Goal: Communication & Community: Answer question/provide support

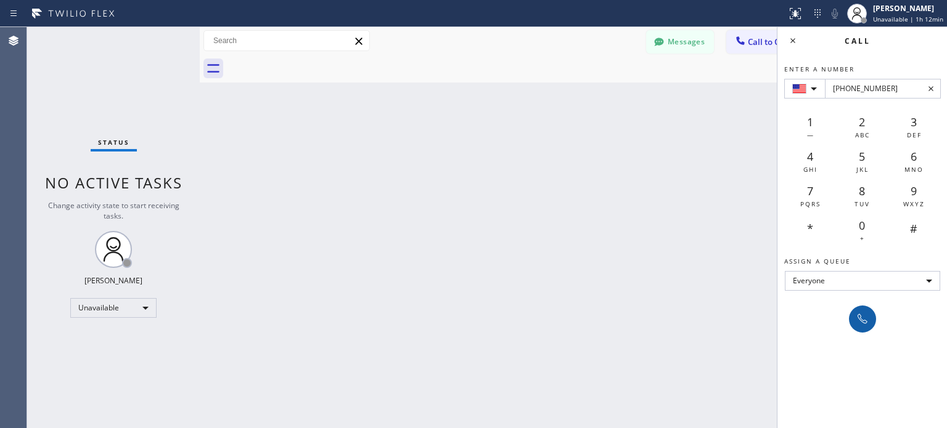
type input "[PHONE_NUMBER]"
drag, startPoint x: 868, startPoint y: 324, endPoint x: 865, endPoint y: 307, distance: 17.4
click at [868, 322] on icon at bounding box center [862, 319] width 15 height 15
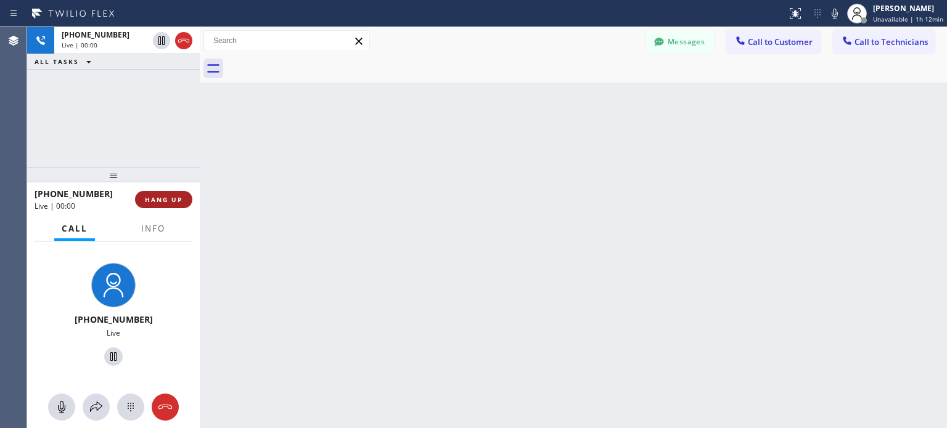
click at [173, 202] on span "HANG UP" at bounding box center [164, 199] width 38 height 9
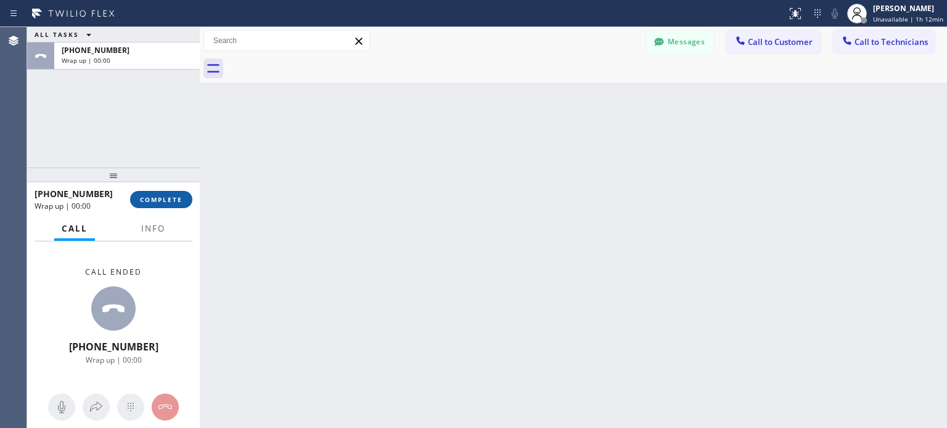
drag, startPoint x: 164, startPoint y: 197, endPoint x: 185, endPoint y: 194, distance: 21.2
click at [165, 197] on span "COMPLETE" at bounding box center [161, 199] width 43 height 9
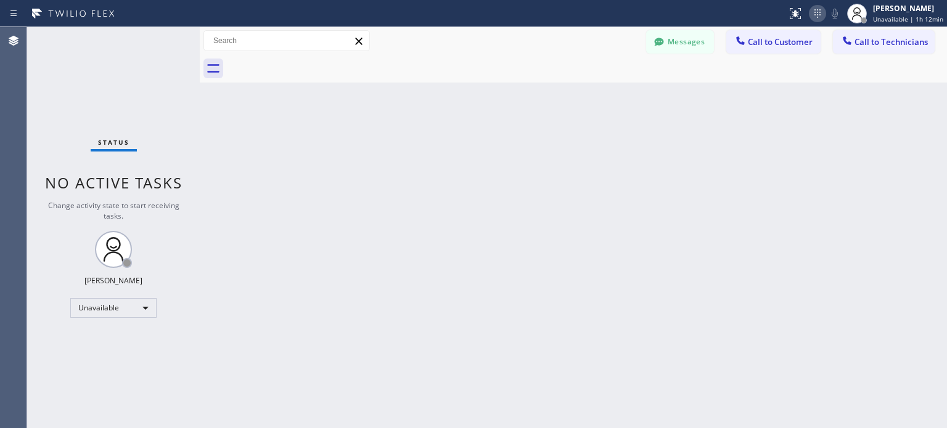
click at [819, 14] on icon at bounding box center [817, 13] width 15 height 15
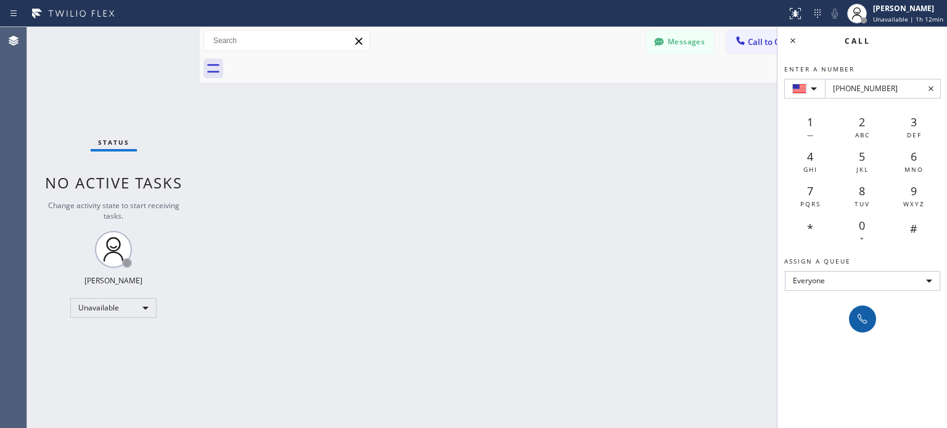
type input "[PHONE_NUMBER]"
click at [863, 313] on icon at bounding box center [862, 319] width 15 height 15
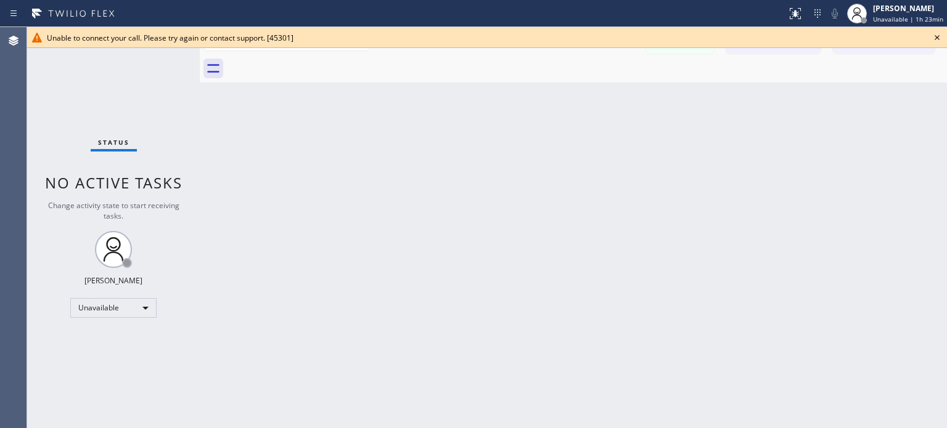
drag, startPoint x: 937, startPoint y: 36, endPoint x: 925, endPoint y: 36, distance: 11.7
click at [937, 36] on icon at bounding box center [937, 37] width 15 height 15
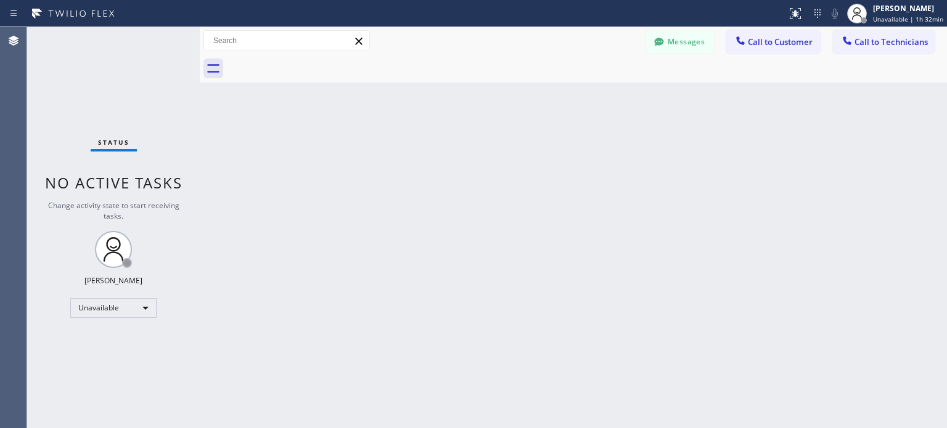
click at [822, 24] on div "Status report No issues detected If you experience an issue, please download th…" at bounding box center [864, 13] width 165 height 27
click at [822, 20] on icon at bounding box center [817, 13] width 15 height 15
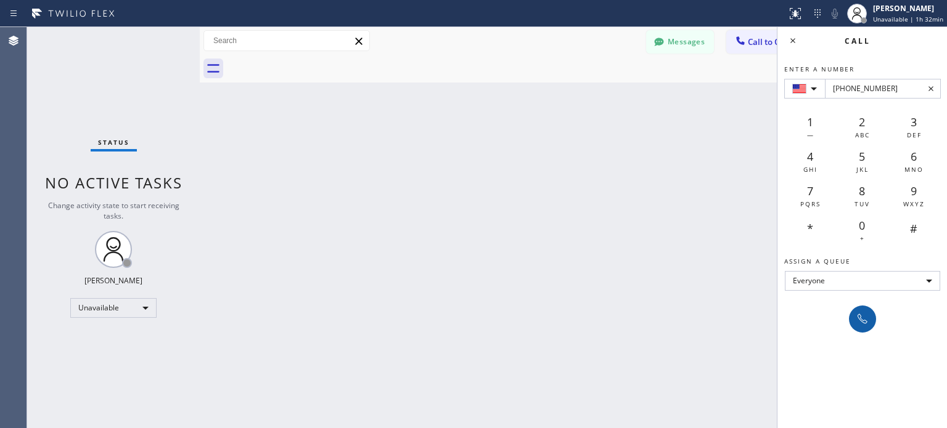
type input "[PHONE_NUMBER]"
click at [865, 322] on icon at bounding box center [862, 319] width 15 height 15
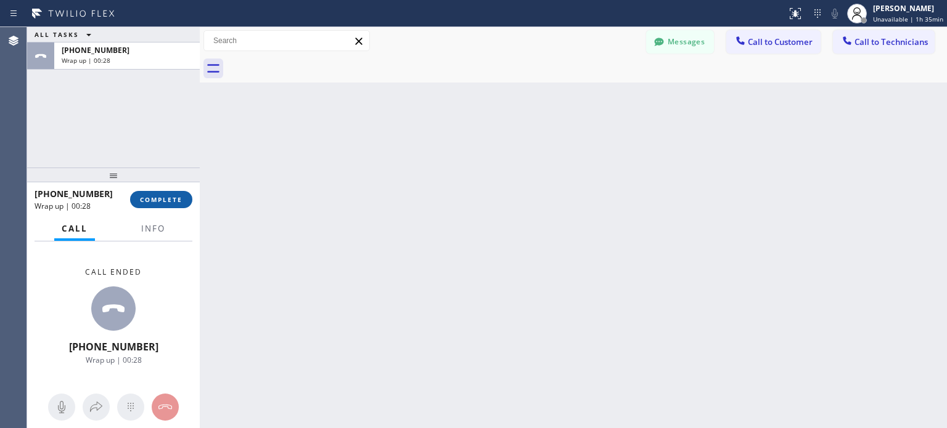
click at [186, 204] on button "COMPLETE" at bounding box center [161, 199] width 62 height 17
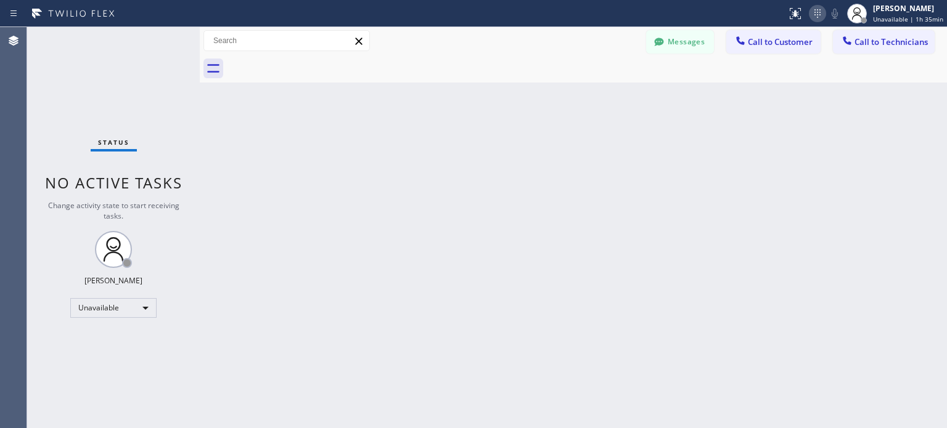
click at [820, 7] on icon at bounding box center [817, 13] width 15 height 15
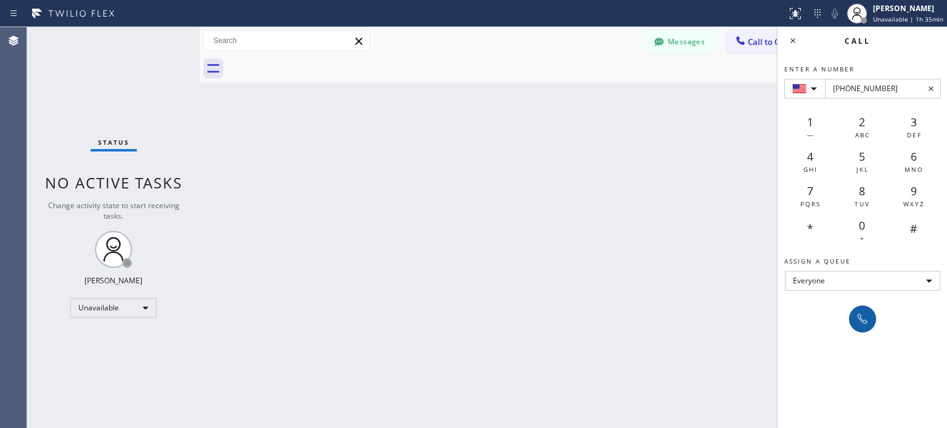
type input "[PHONE_NUMBER]"
click at [865, 324] on icon at bounding box center [862, 319] width 15 height 15
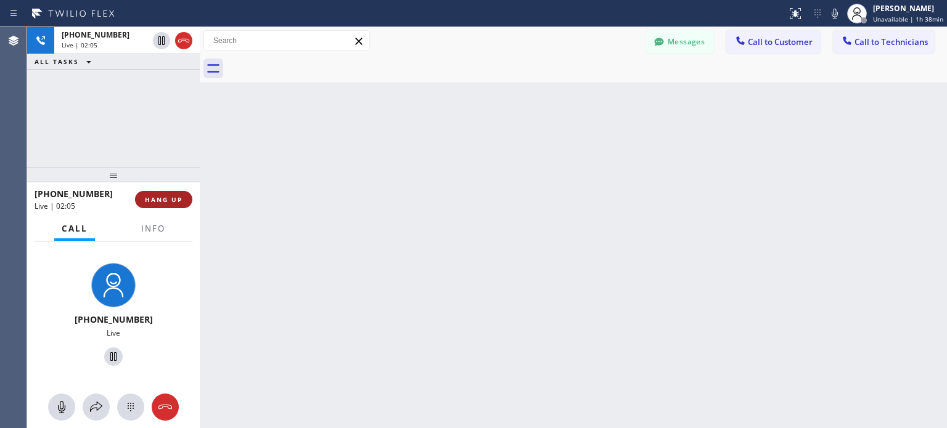
click at [155, 197] on span "HANG UP" at bounding box center [164, 199] width 38 height 9
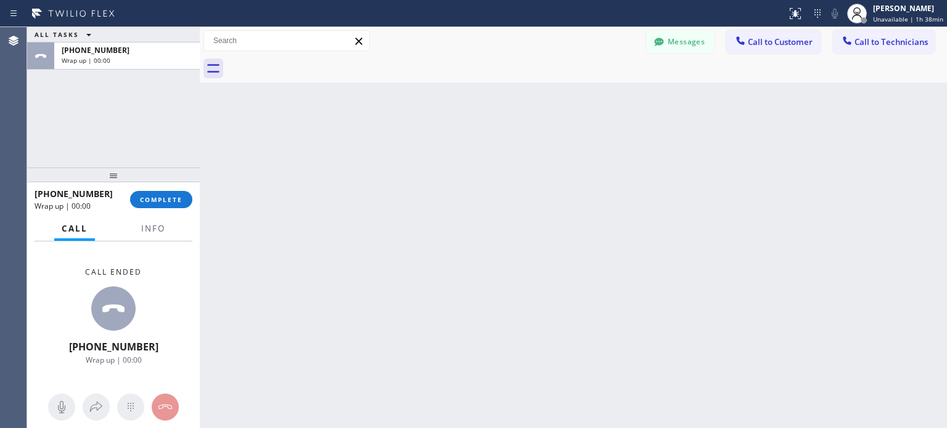
drag, startPoint x: 176, startPoint y: 197, endPoint x: 219, endPoint y: 112, distance: 95.4
click at [176, 197] on span "COMPLETE" at bounding box center [161, 199] width 43 height 9
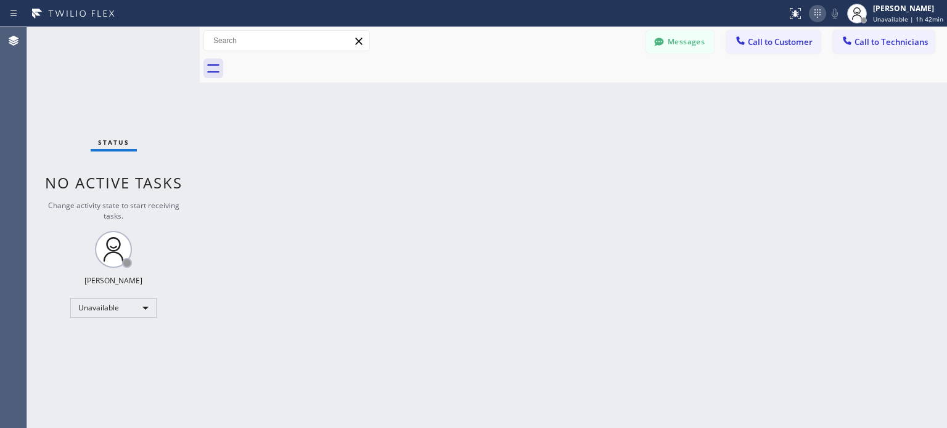
click at [820, 14] on icon at bounding box center [817, 13] width 15 height 15
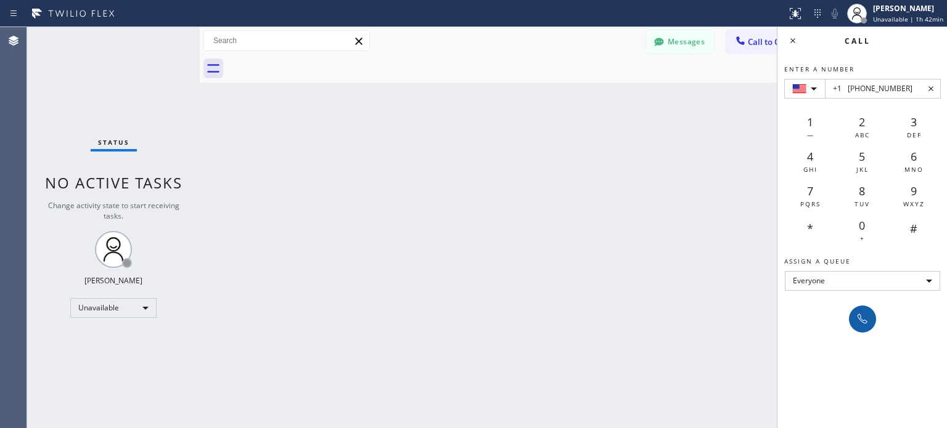
type input "+1 [PHONE_NUMBER]"
click at [863, 317] on icon at bounding box center [862, 319] width 15 height 15
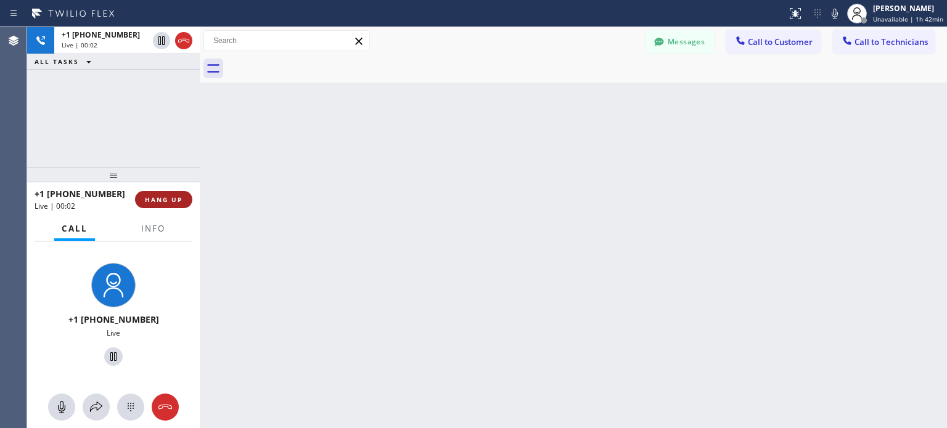
click at [180, 201] on span "HANG UP" at bounding box center [164, 199] width 38 height 9
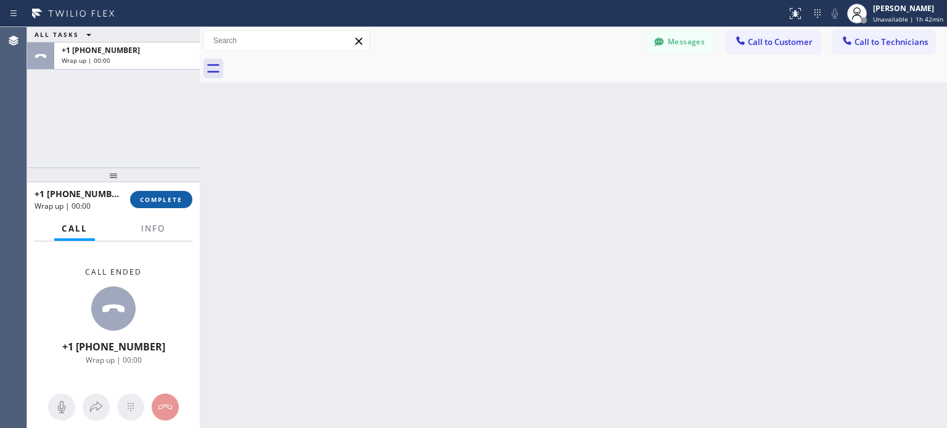
click at [162, 199] on span "COMPLETE" at bounding box center [161, 199] width 43 height 9
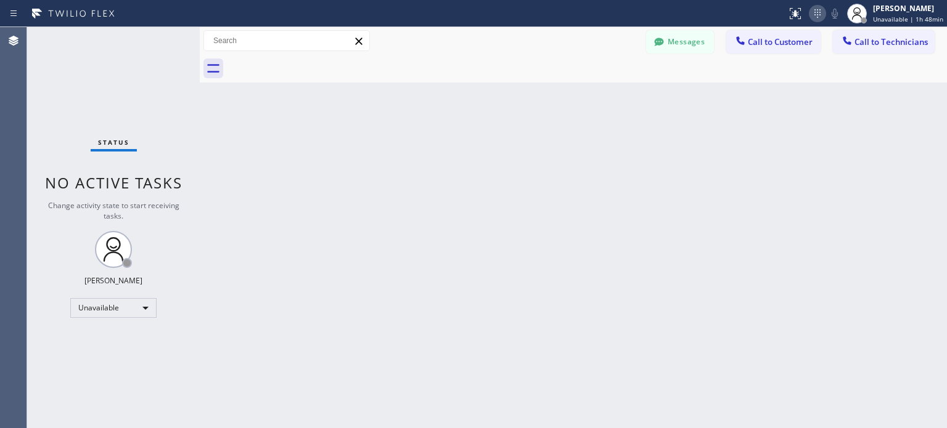
click at [820, 15] on icon at bounding box center [817, 13] width 15 height 15
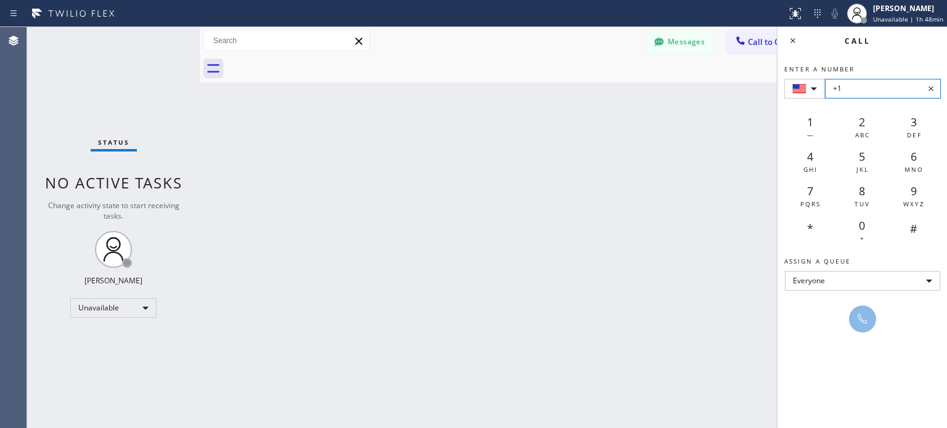
drag, startPoint x: 853, startPoint y: 78, endPoint x: 891, endPoint y: 90, distance: 40.0
click at [891, 90] on input "+1" at bounding box center [883, 89] width 116 height 20
paste input "[PHONE_NUMBER]"
type input "[PHONE_NUMBER]"
drag, startPoint x: 856, startPoint y: 322, endPoint x: 759, endPoint y: 229, distance: 134.3
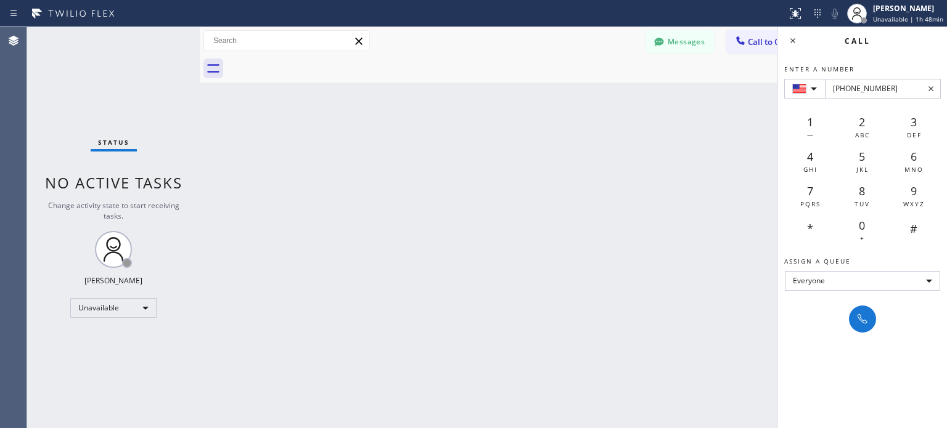
click at [856, 321] on icon at bounding box center [862, 319] width 15 height 15
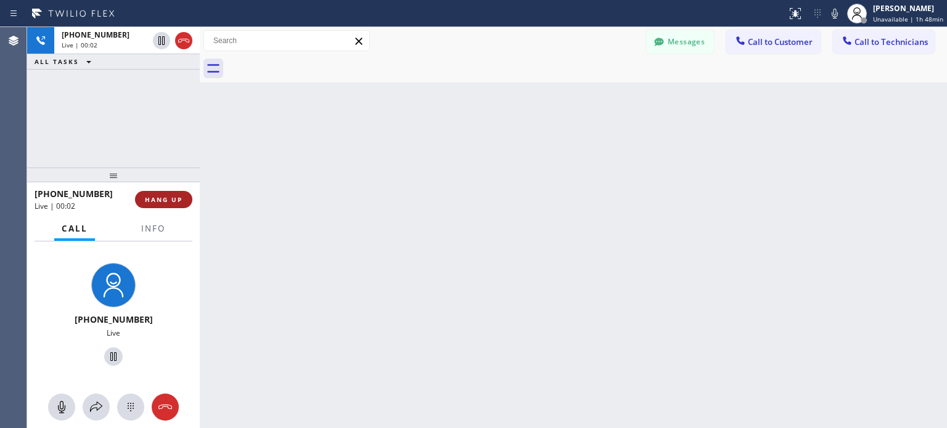
click at [179, 202] on span "HANG UP" at bounding box center [164, 199] width 38 height 9
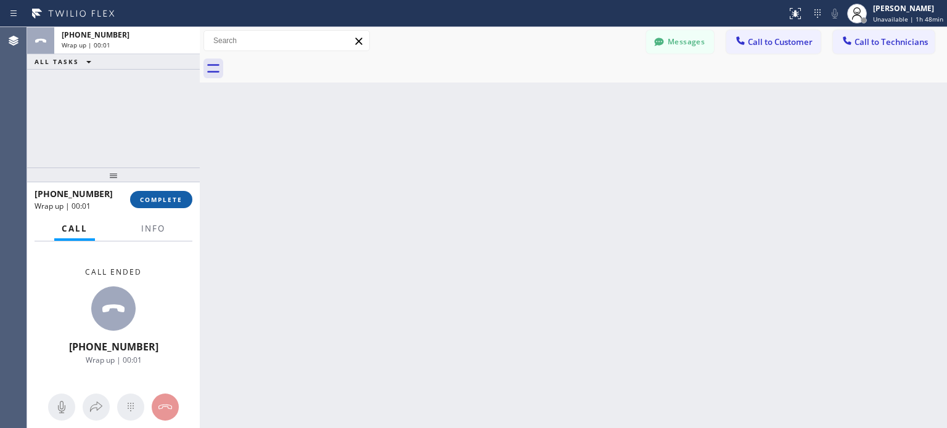
click at [163, 198] on span "COMPLETE" at bounding box center [161, 199] width 43 height 9
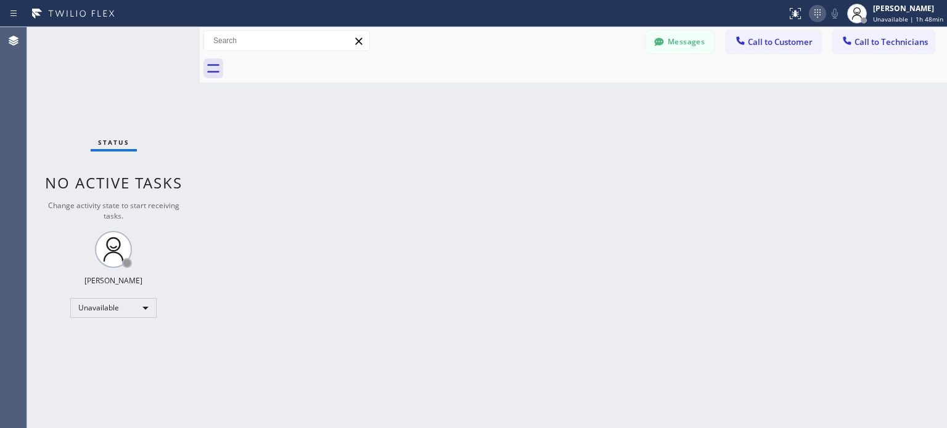
click at [821, 19] on icon at bounding box center [817, 13] width 15 height 15
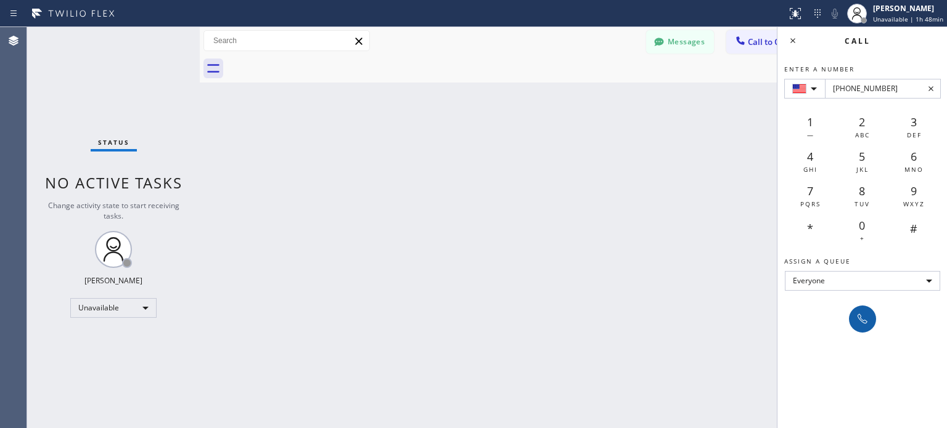
type input "[PHONE_NUMBER]"
click at [866, 323] on icon at bounding box center [862, 319] width 15 height 15
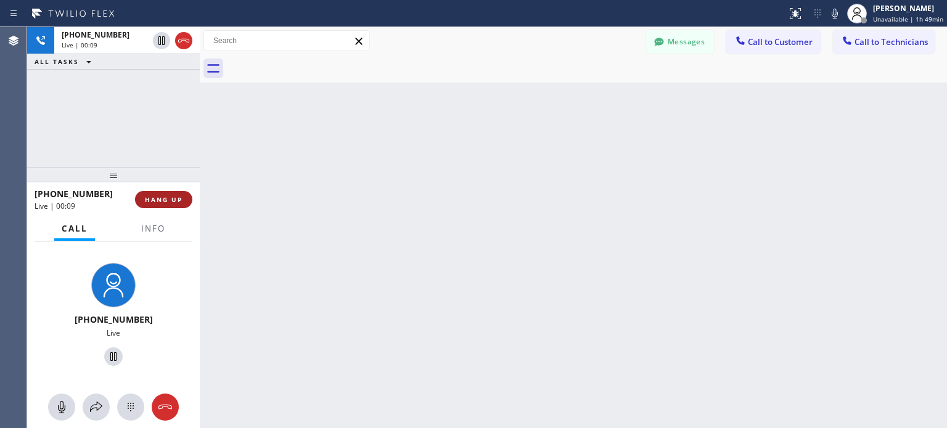
click at [176, 194] on button "HANG UP" at bounding box center [163, 199] width 57 height 17
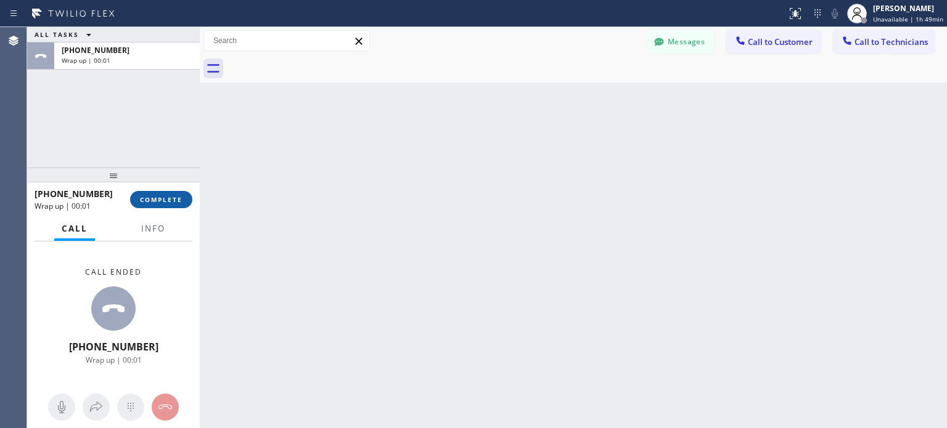
click at [163, 200] on span "COMPLETE" at bounding box center [161, 199] width 43 height 9
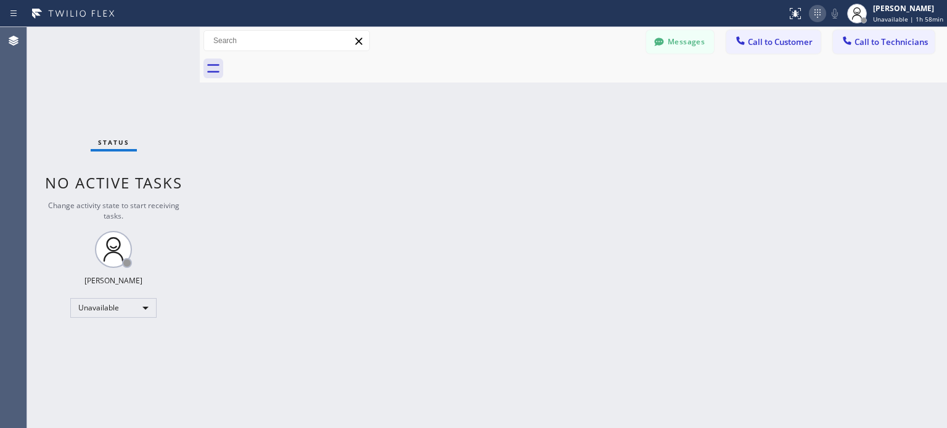
click at [820, 14] on icon at bounding box center [817, 13] width 6 height 9
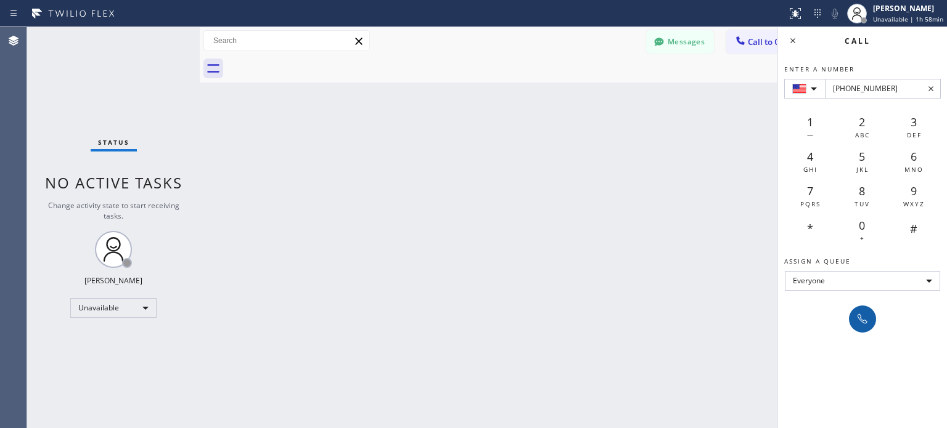
type input "[PHONE_NUMBER]"
click at [858, 317] on icon at bounding box center [862, 319] width 10 height 10
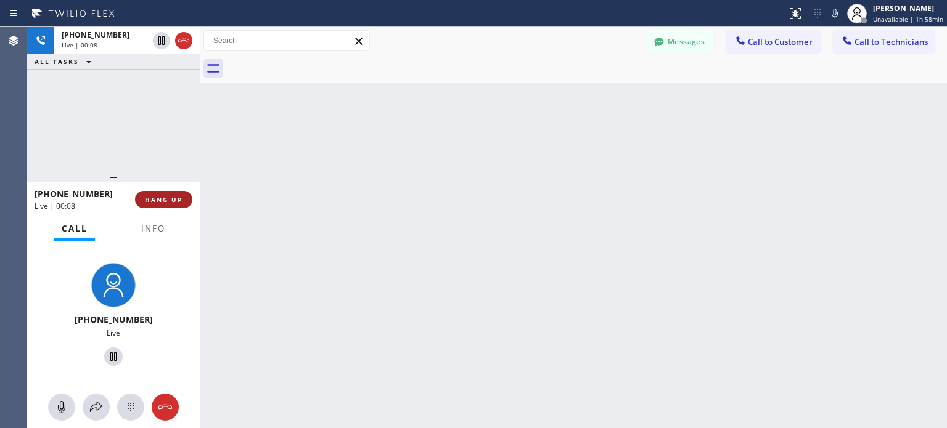
click at [175, 206] on button "HANG UP" at bounding box center [163, 199] width 57 height 17
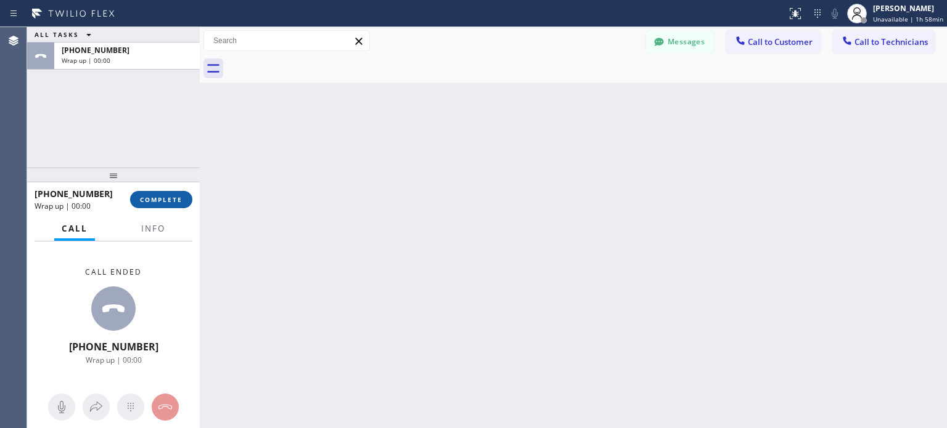
click at [168, 200] on span "COMPLETE" at bounding box center [161, 199] width 43 height 9
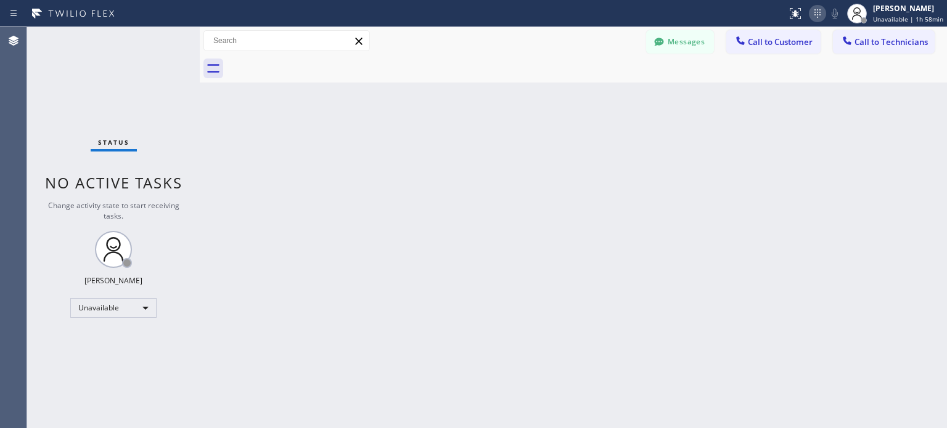
click at [825, 17] on icon at bounding box center [817, 13] width 15 height 15
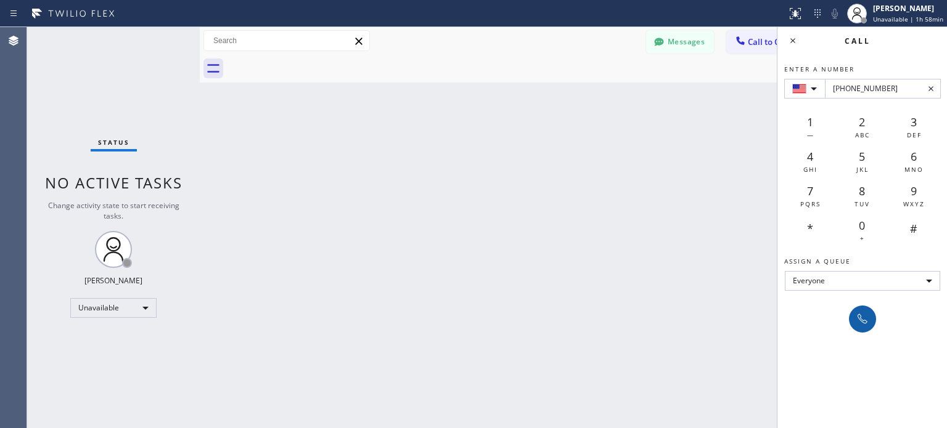
type input "[PHONE_NUMBER]"
click at [869, 320] on icon at bounding box center [862, 319] width 15 height 15
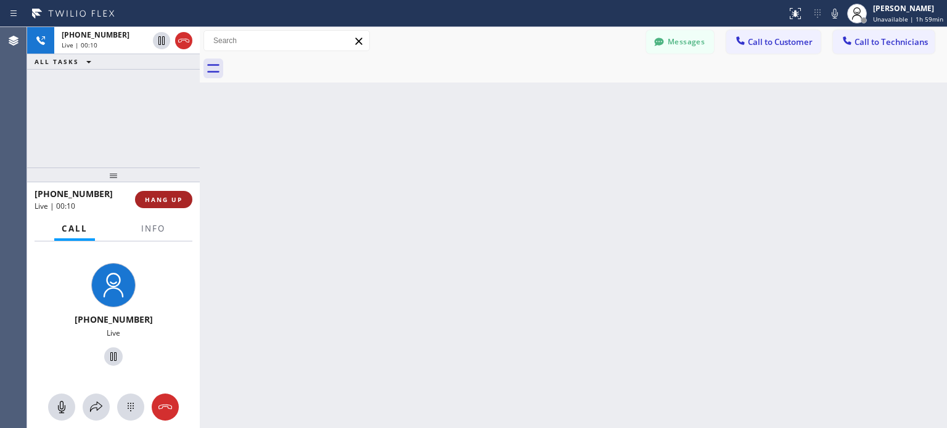
click at [161, 197] on span "HANG UP" at bounding box center [164, 199] width 38 height 9
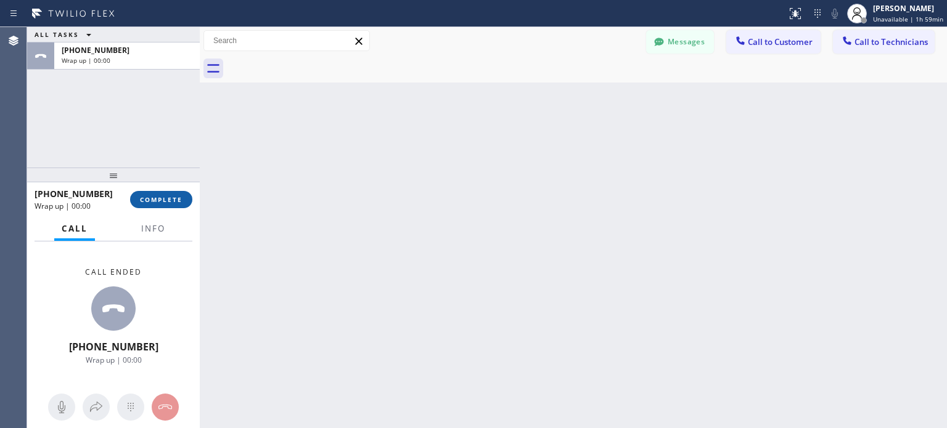
click at [172, 195] on span "COMPLETE" at bounding box center [161, 199] width 43 height 9
